Goal: Task Accomplishment & Management: Use online tool/utility

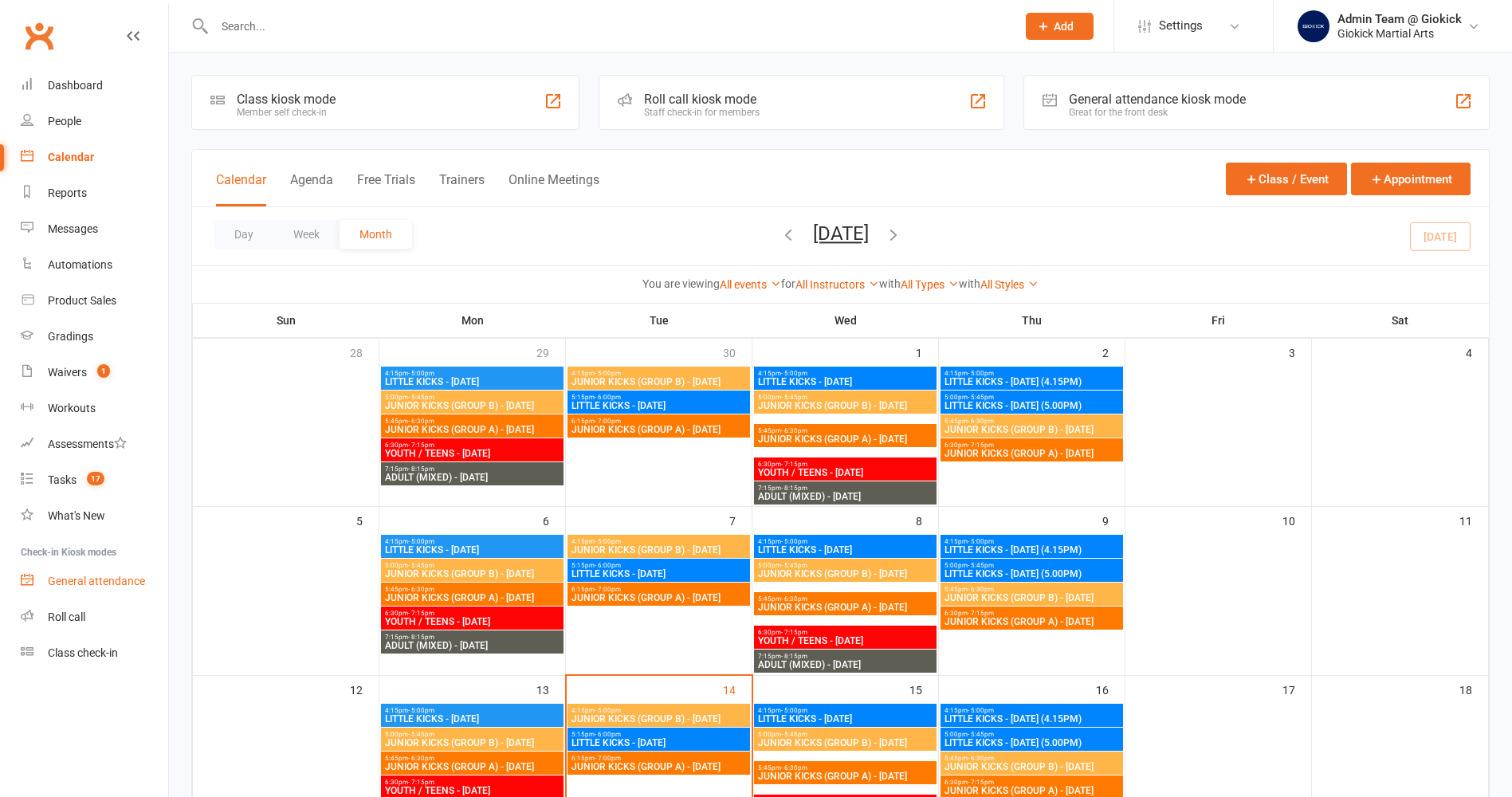
click at [103, 580] on div "General attendance" at bounding box center [96, 580] width 97 height 13
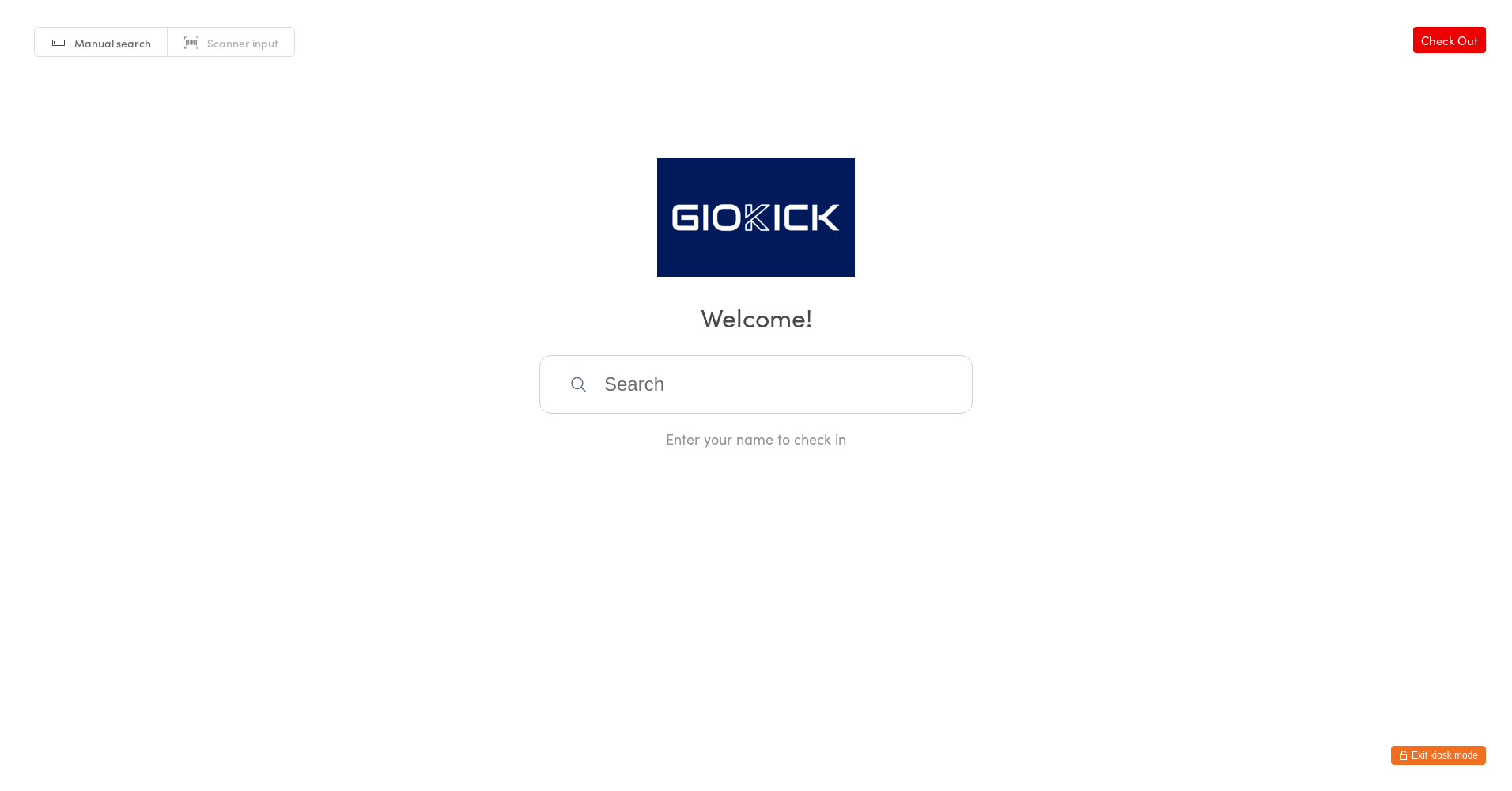
click at [263, 29] on link "Scanner input" at bounding box center [231, 43] width 126 height 30
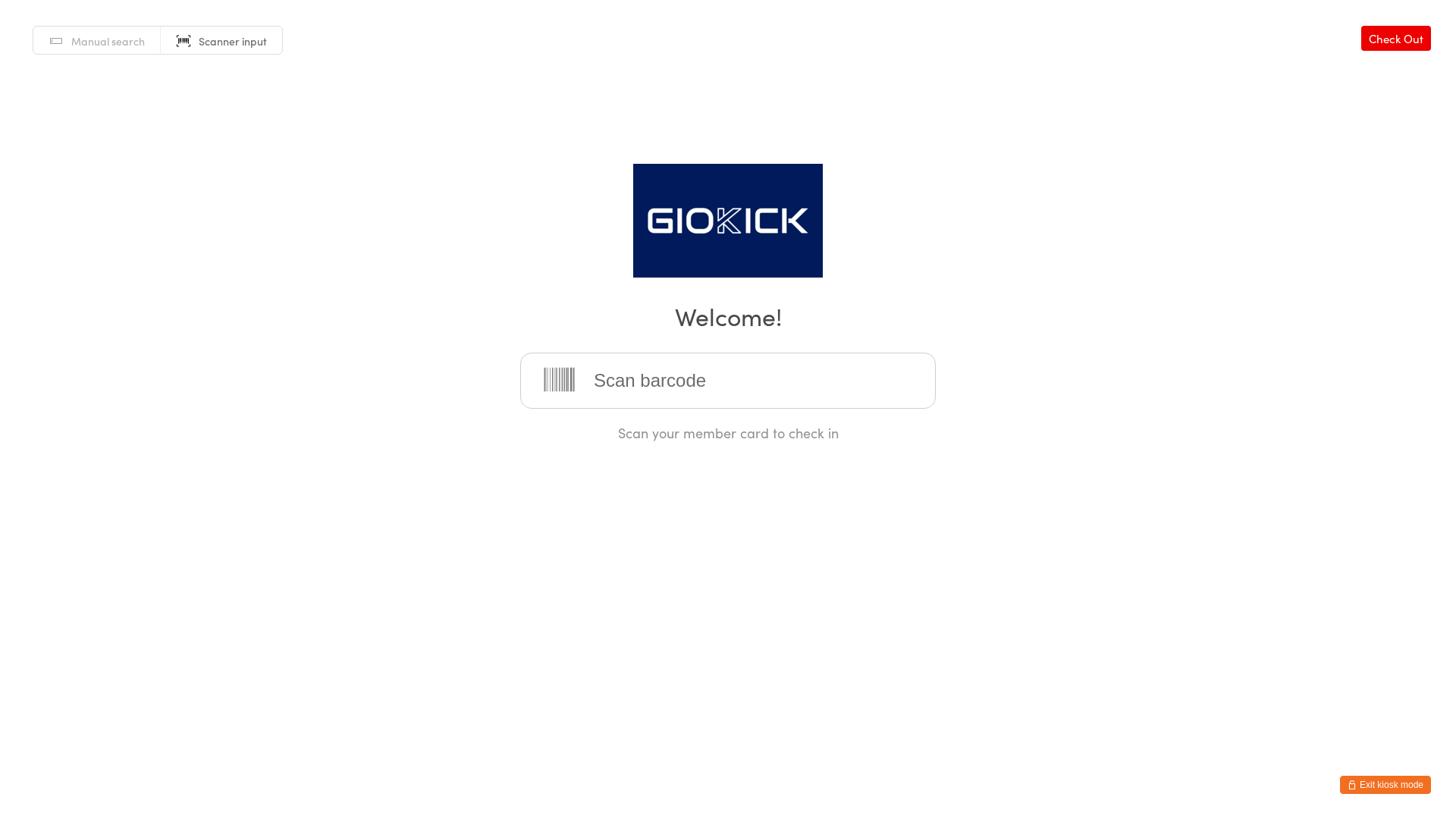
click at [730, 383] on input "search" at bounding box center [728, 380] width 416 height 56
